Goal: Task Accomplishment & Management: Manage account settings

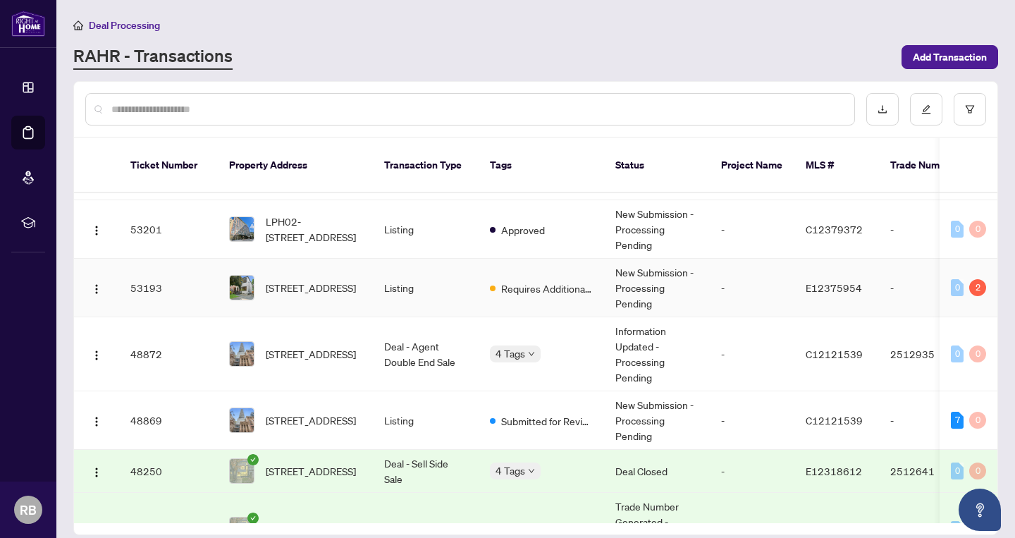
scroll to position [85, 0]
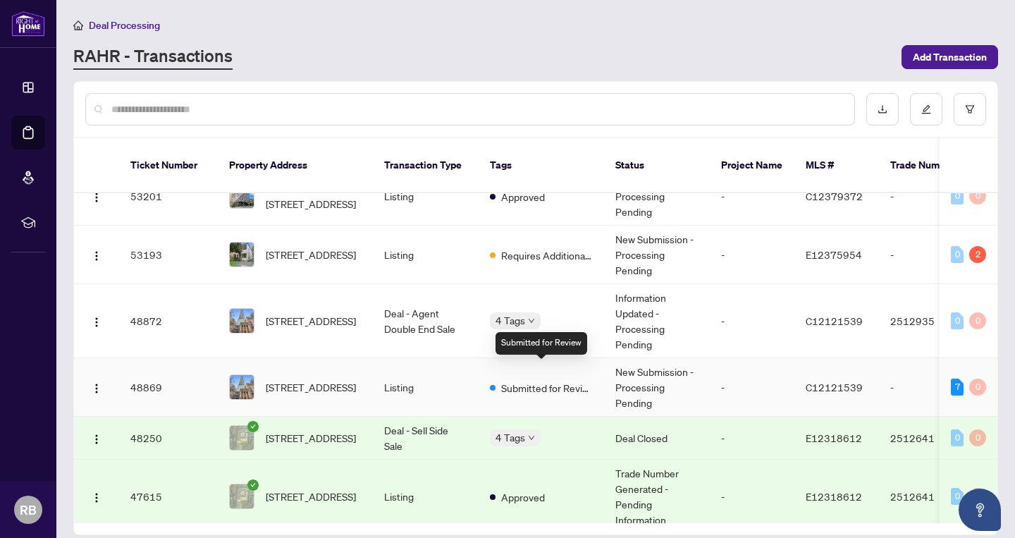
click at [546, 380] on span "Submitted for Review" at bounding box center [547, 388] width 92 height 16
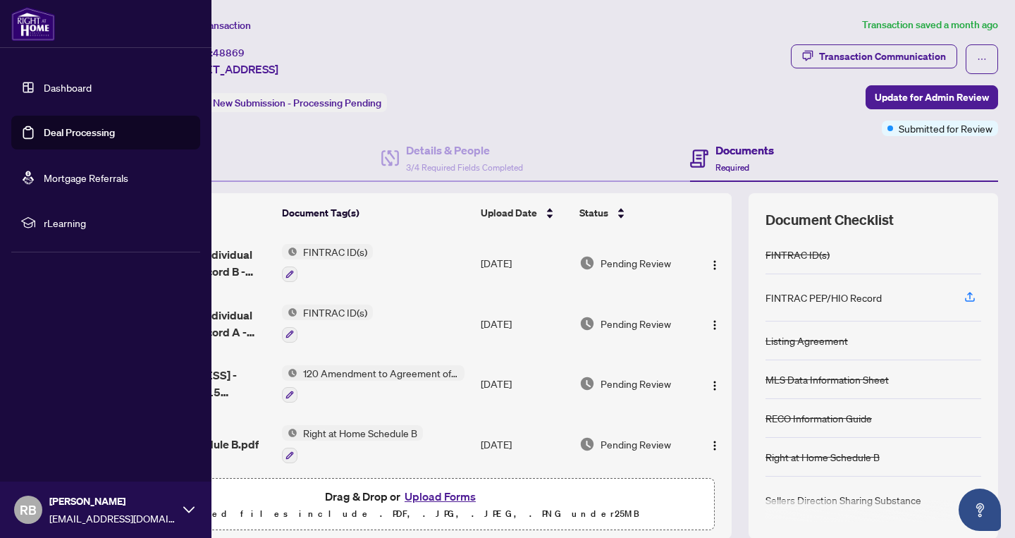
click at [90, 130] on link "Deal Processing" at bounding box center [79, 132] width 71 height 13
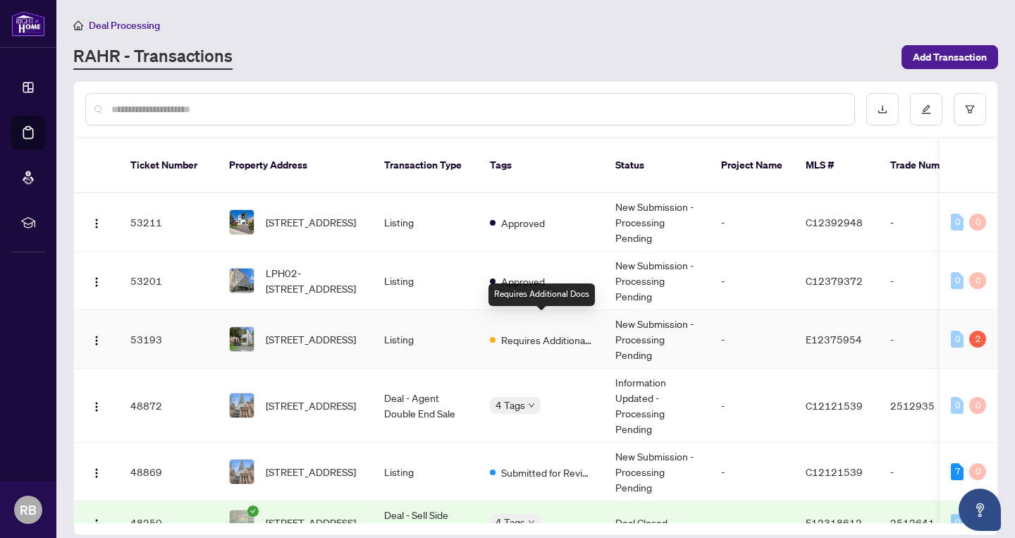
click at [538, 332] on span "Requires Additional Docs" at bounding box center [547, 340] width 92 height 16
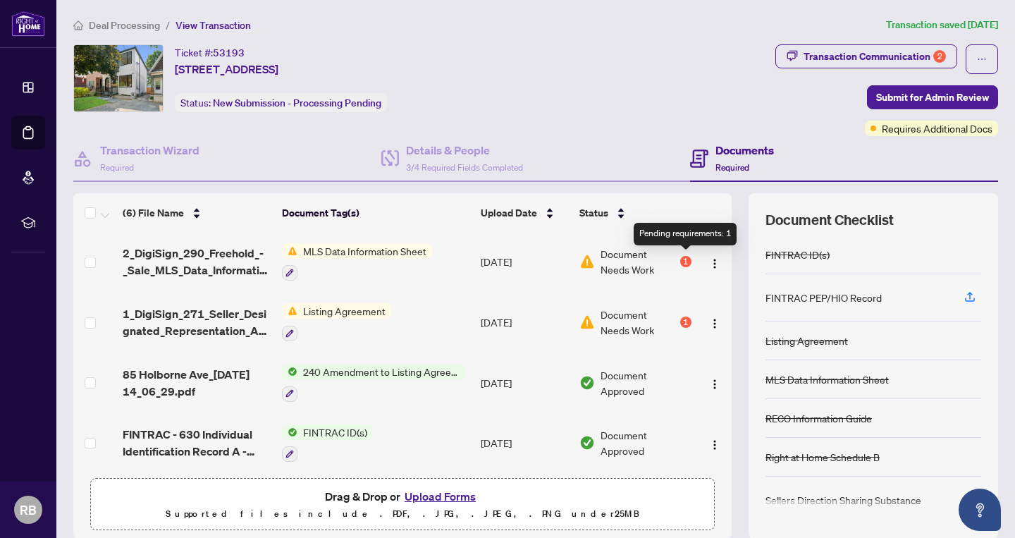
click at [685, 259] on div "1" at bounding box center [685, 261] width 11 height 11
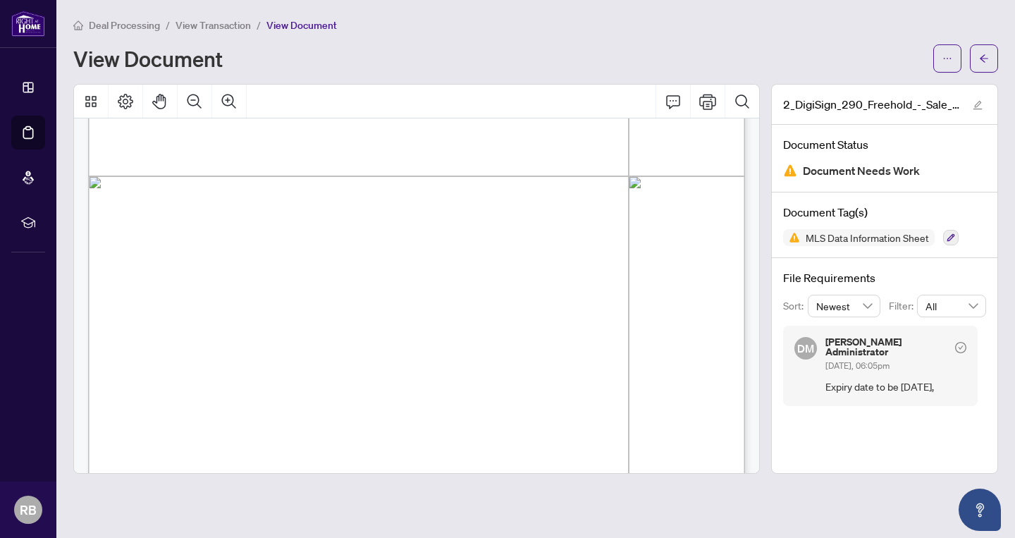
scroll to position [493, 0]
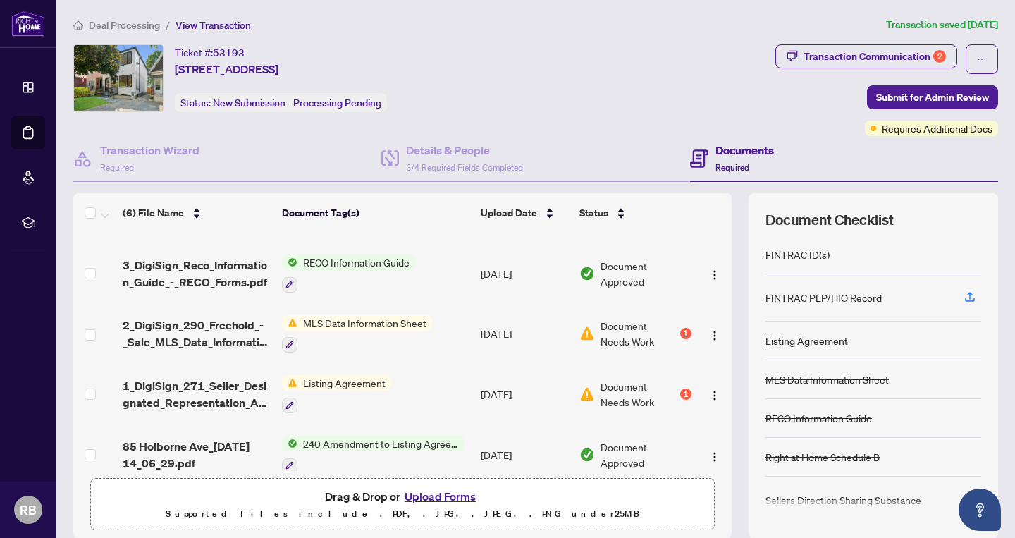
scroll to position [52, 0]
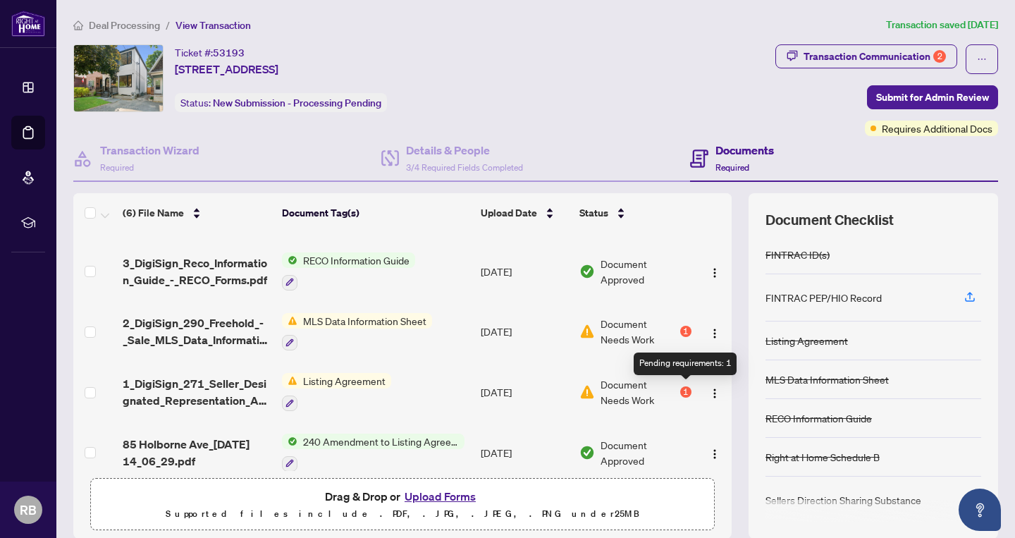
click at [689, 391] on div "1" at bounding box center [685, 391] width 11 height 11
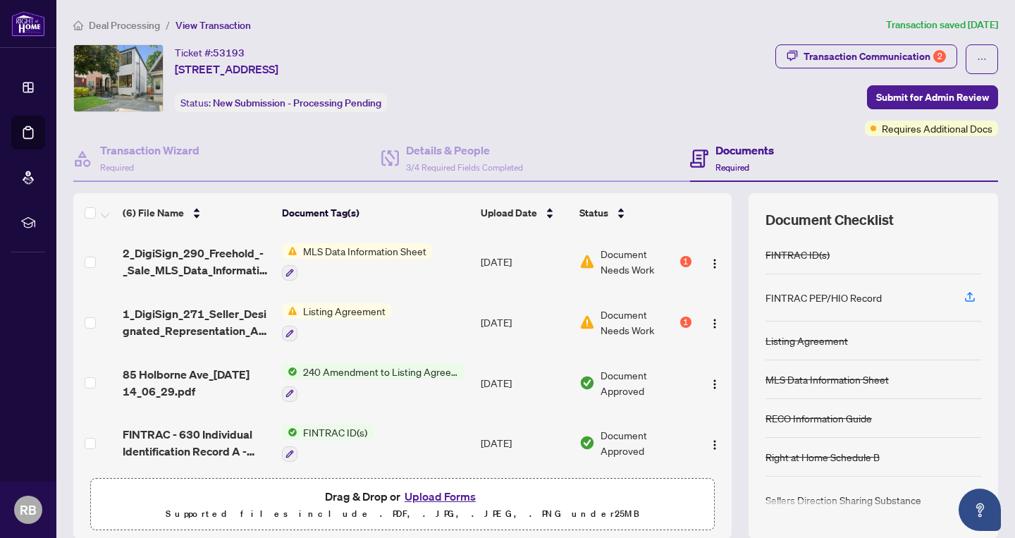
click at [128, 23] on span "Deal Processing" at bounding box center [124, 25] width 71 height 13
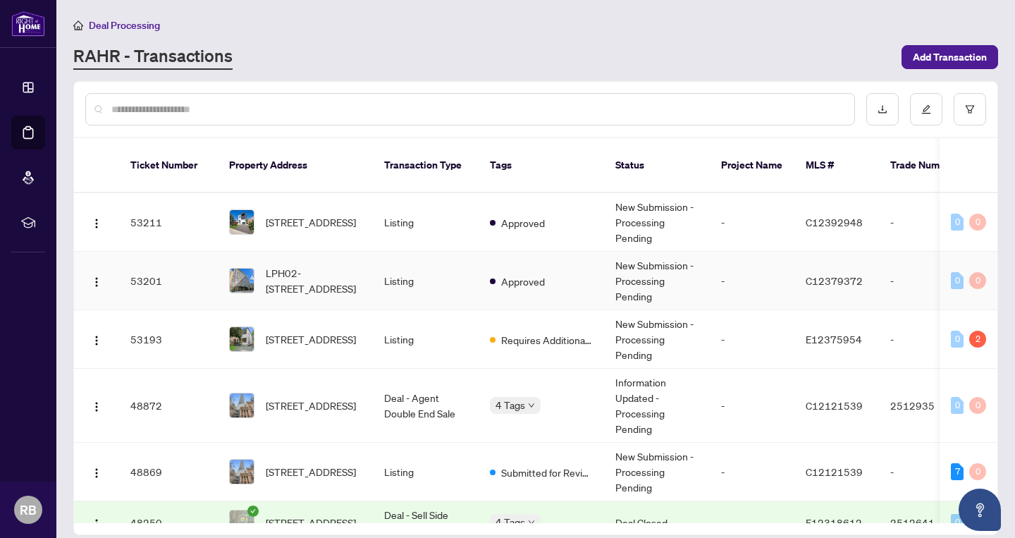
click at [407, 261] on td "Listing" at bounding box center [426, 281] width 106 height 59
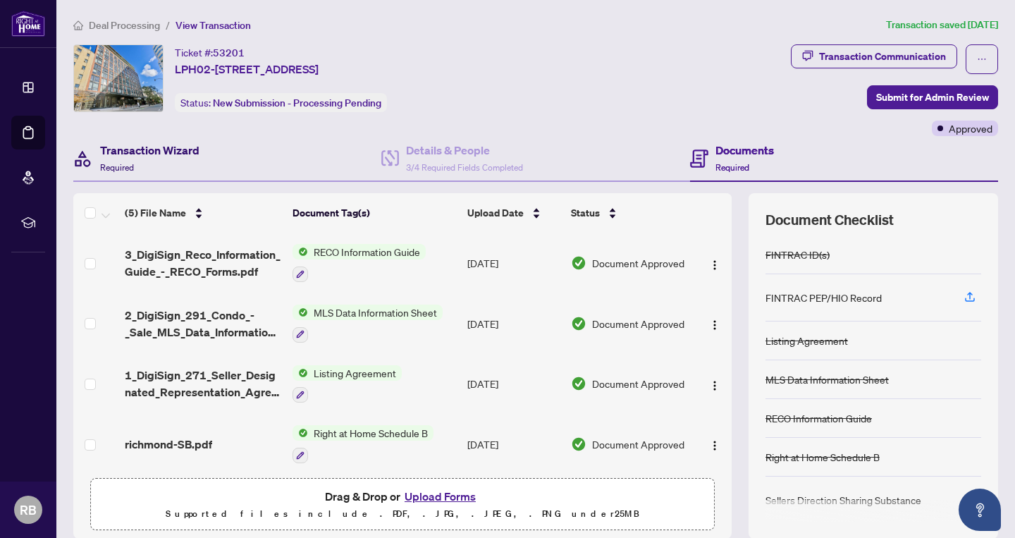
click at [148, 147] on h4 "Transaction Wizard" at bounding box center [149, 150] width 99 height 17
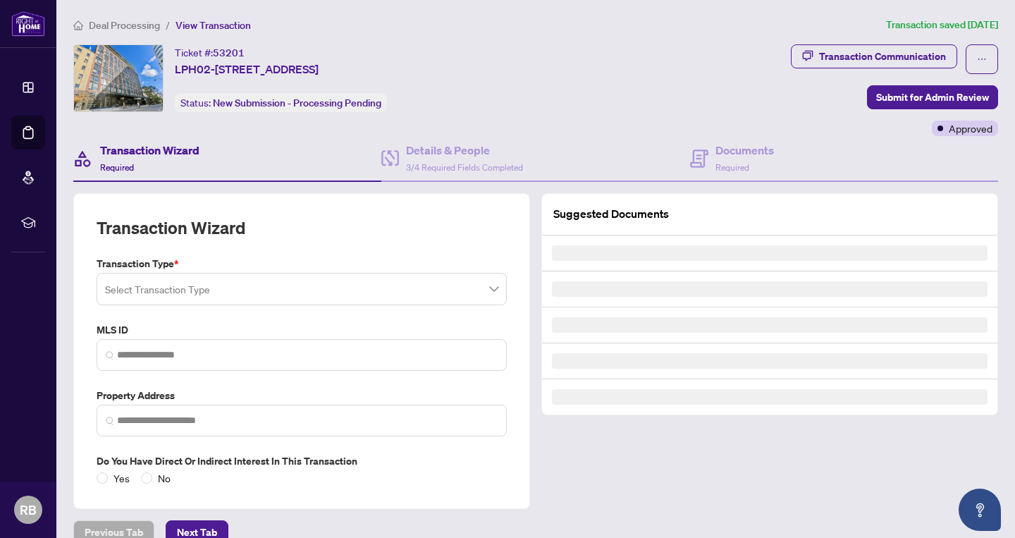
type input "*********"
type input "**********"
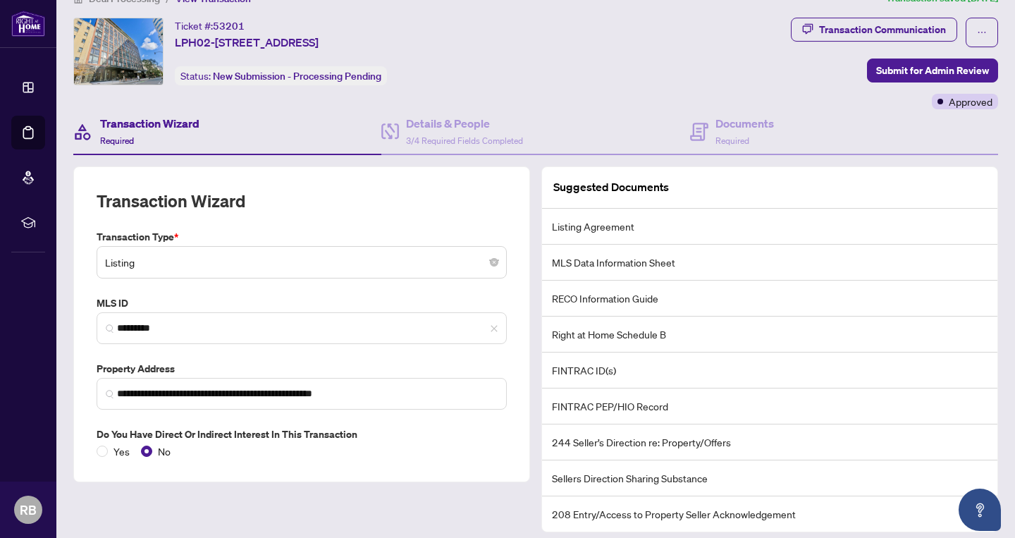
scroll to position [37, 0]
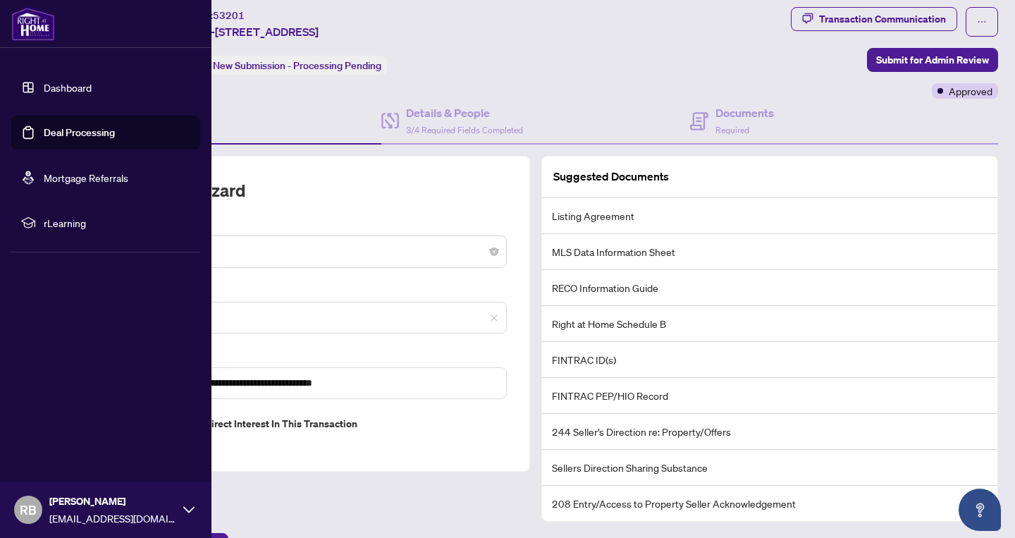
click at [74, 137] on link "Deal Processing" at bounding box center [79, 132] width 71 height 13
